Goal: Communication & Community: Answer question/provide support

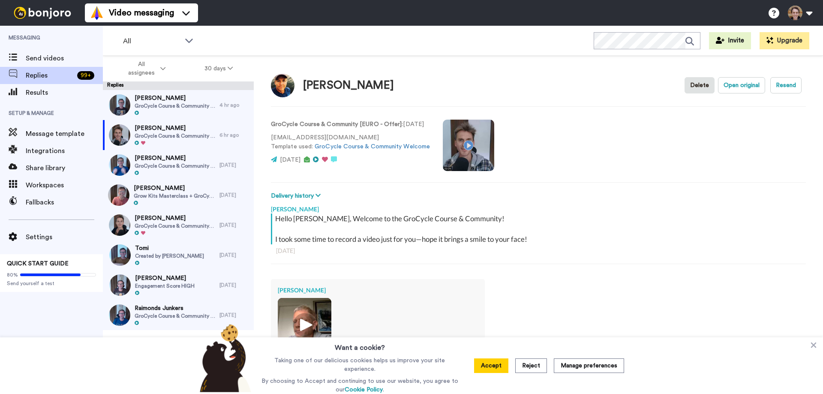
scroll to position [73, 0]
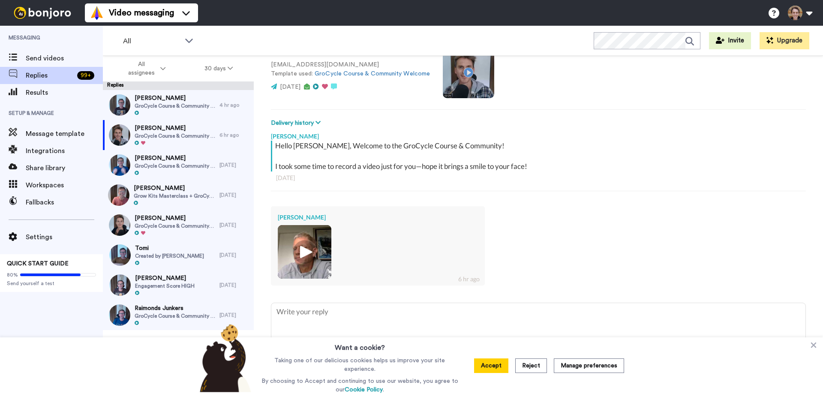
click at [303, 253] on img at bounding box center [305, 252] width 24 height 24
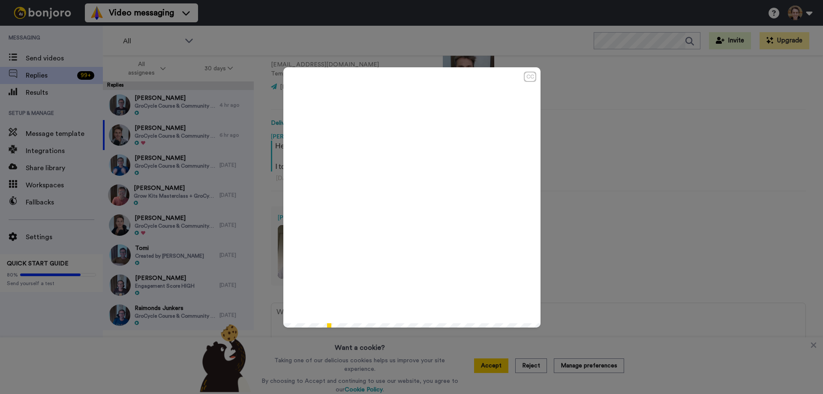
click at [408, 199] on icon "Play/Pause" at bounding box center [412, 197] width 23 height 41
type textarea "x"
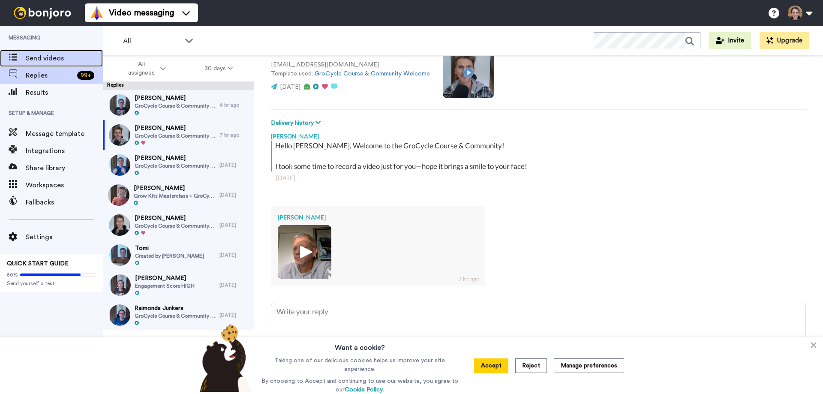
click at [54, 52] on div "Send videos" at bounding box center [51, 58] width 103 height 17
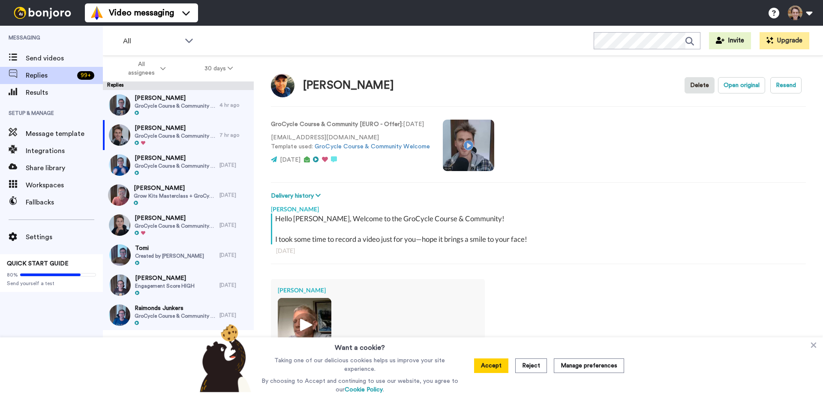
click at [474, 145] on video at bounding box center [468, 145] width 51 height 51
click at [469, 148] on video at bounding box center [468, 145] width 51 height 51
click at [301, 313] on img at bounding box center [305, 325] width 24 height 24
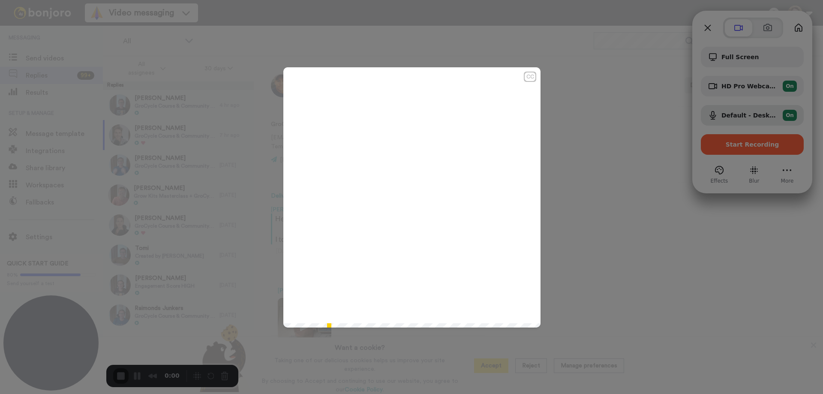
click at [727, 142] on div "CC Play/Pause 0:00 / 4:50" at bounding box center [411, 197] width 823 height 394
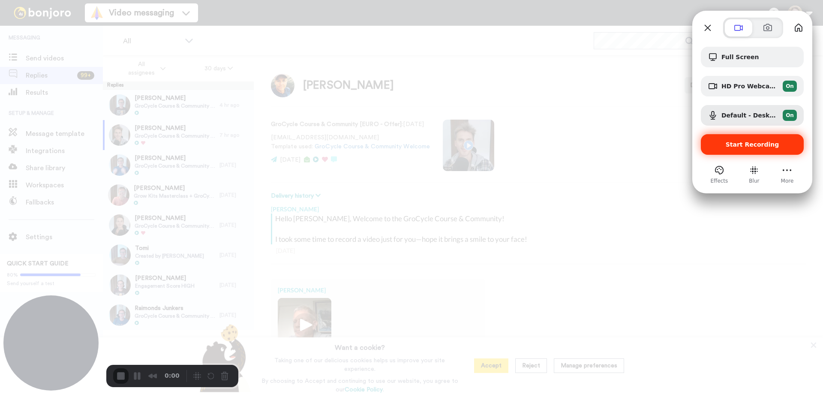
click at [734, 147] on span "Start Recording" at bounding box center [753, 144] width 54 height 7
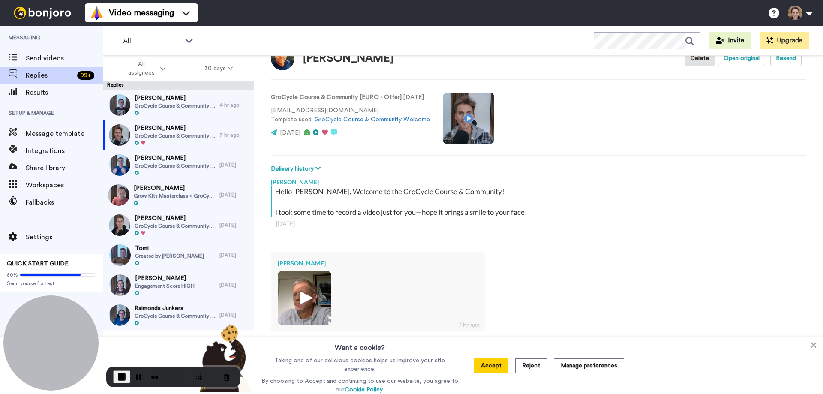
scroll to position [73, 0]
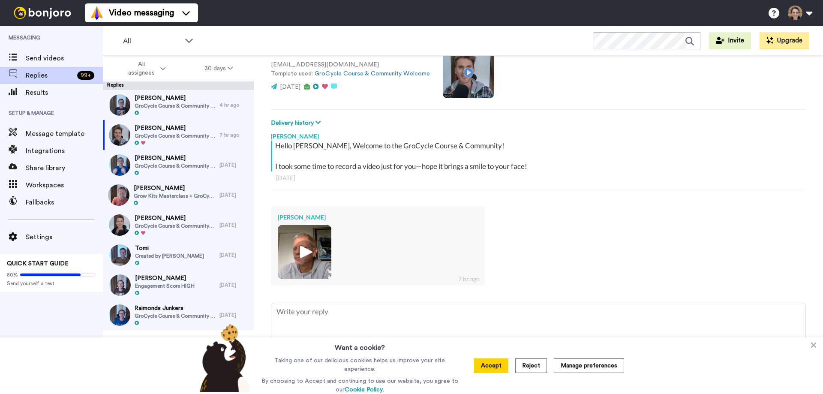
type textarea "x"
